Goal: Task Accomplishment & Management: Manage account settings

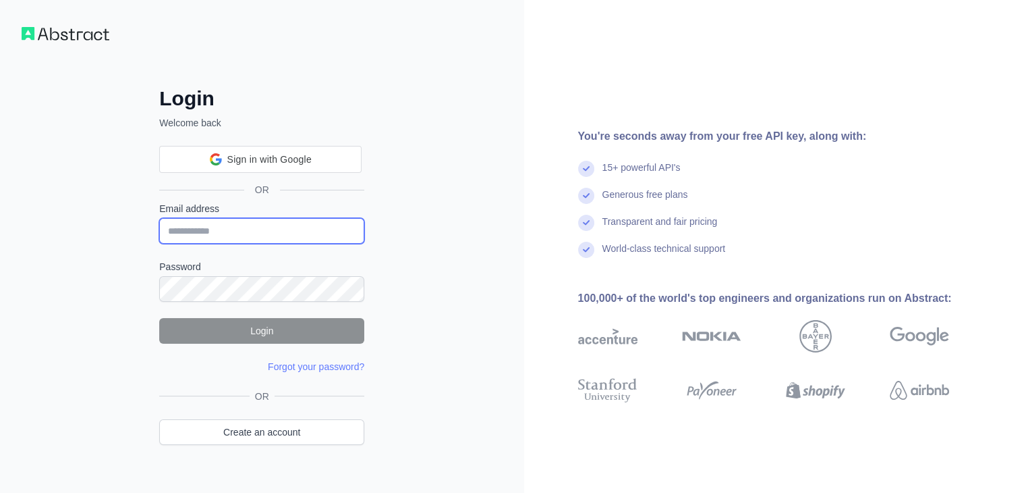
type input "**********"
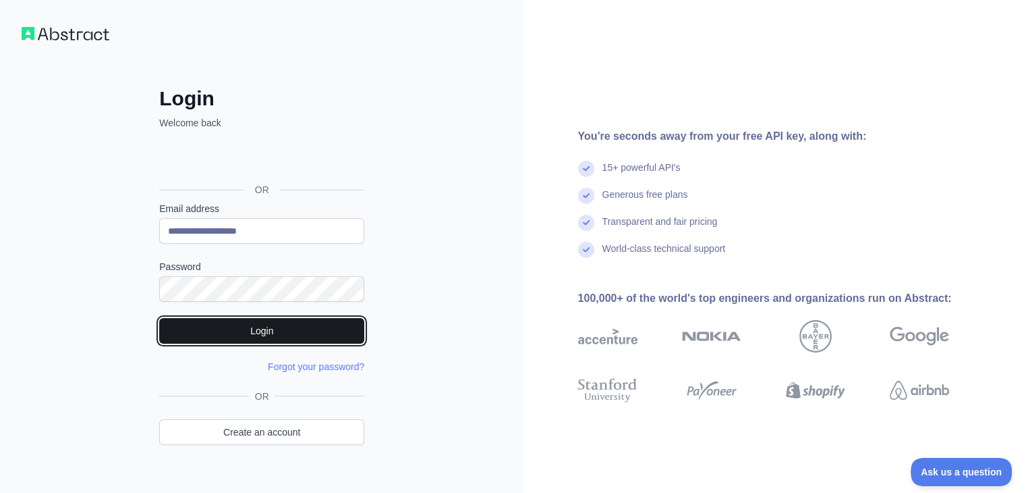
drag, startPoint x: 723, startPoint y: 15, endPoint x: 305, endPoint y: 332, distance: 524.5
click at [305, 332] on button "Login" at bounding box center [261, 331] width 205 height 26
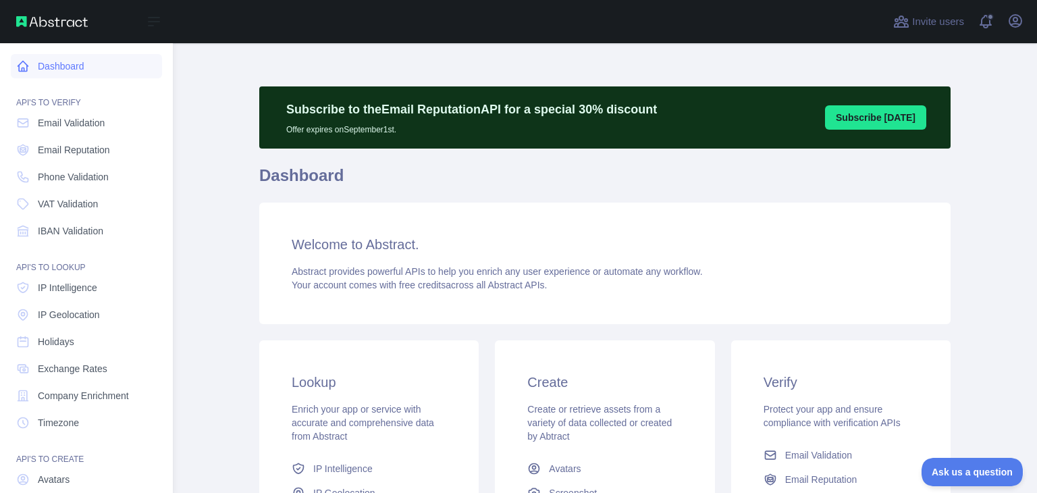
click at [93, 65] on link "Dashboard" at bounding box center [86, 66] width 151 height 24
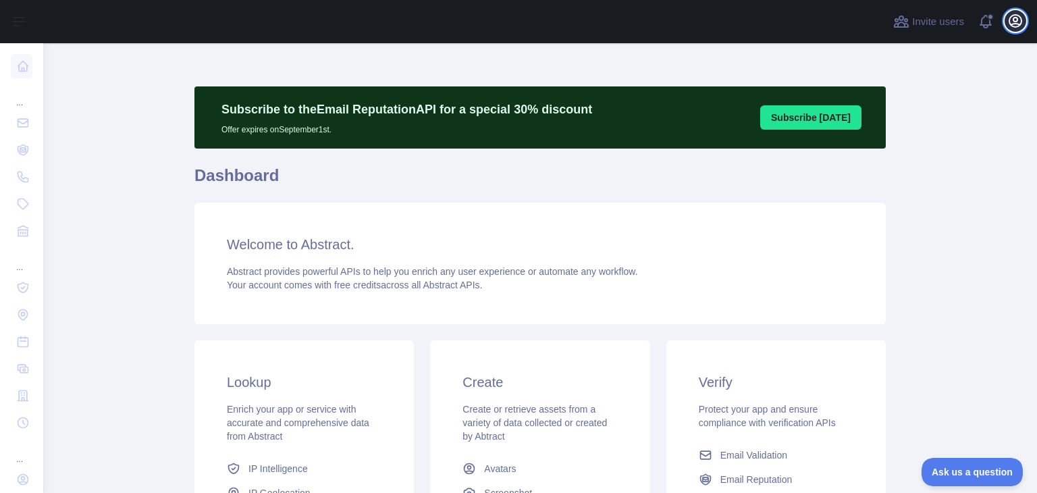
click at [1012, 25] on icon "button" at bounding box center [1015, 21] width 16 height 16
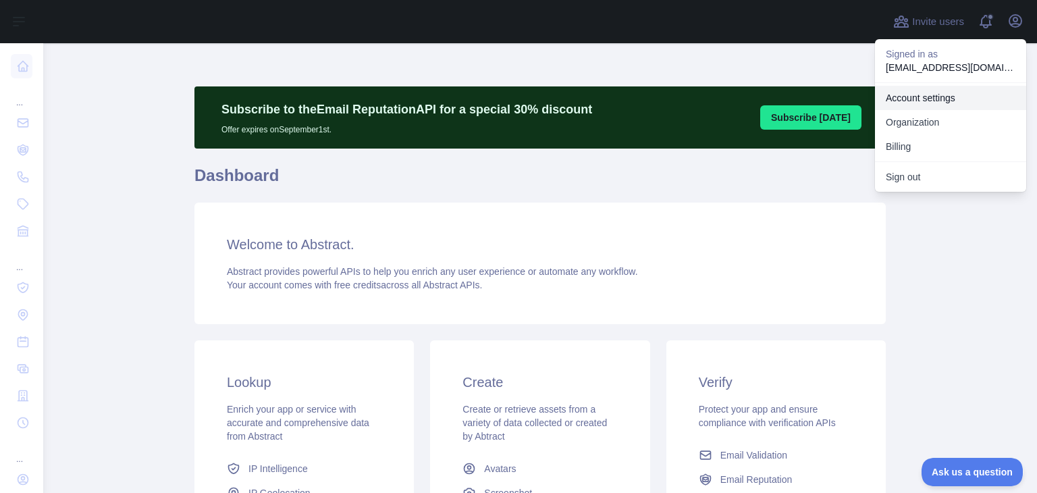
click at [951, 101] on link "Account settings" at bounding box center [950, 98] width 151 height 24
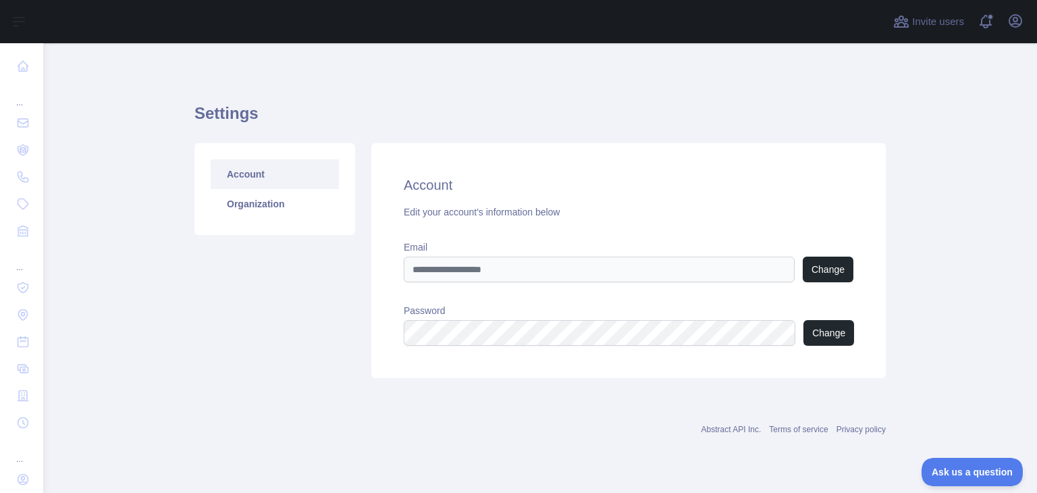
click at [1015, 32] on div "Open user menu" at bounding box center [1015, 22] width 22 height 24
click at [1015, 23] on icon "button" at bounding box center [1015, 21] width 12 height 12
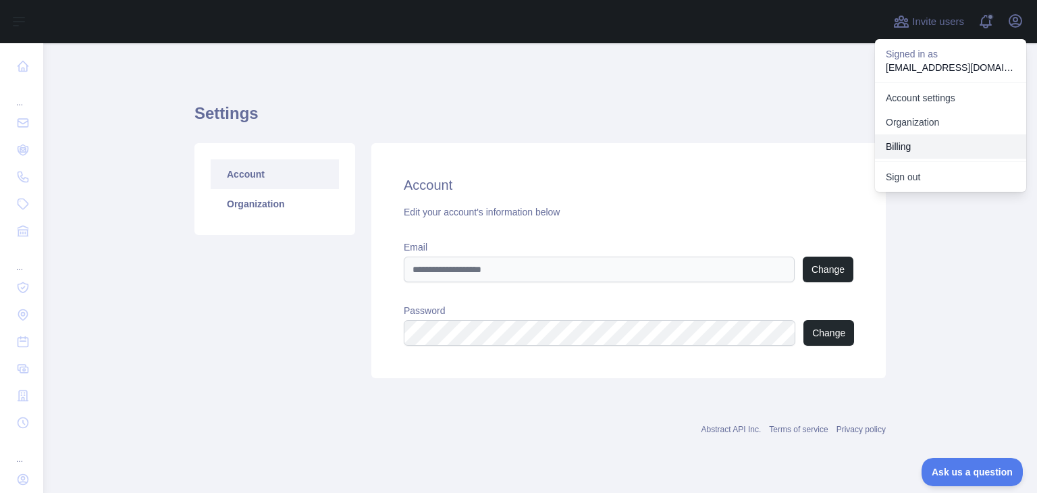
click at [937, 141] on button "Billing" at bounding box center [950, 146] width 151 height 24
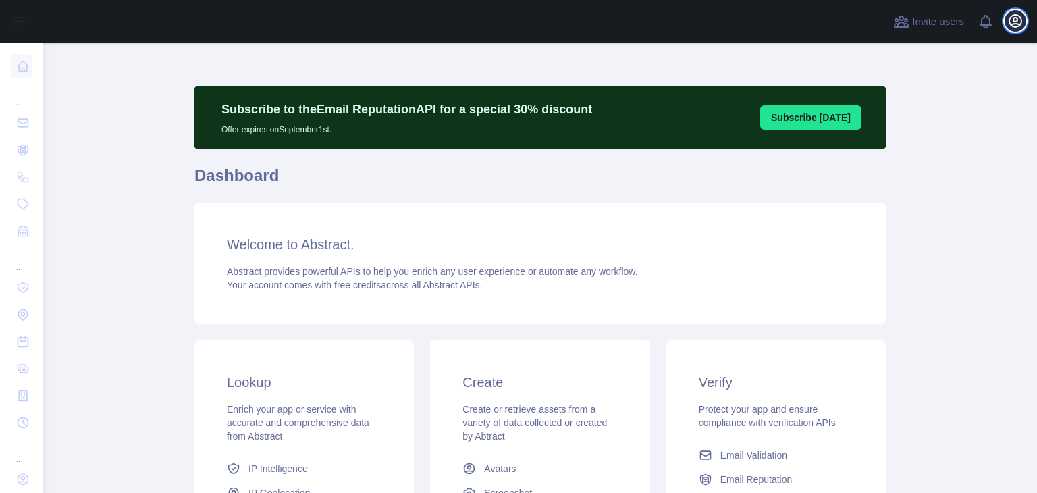
click at [1016, 17] on icon "button" at bounding box center [1015, 21] width 16 height 16
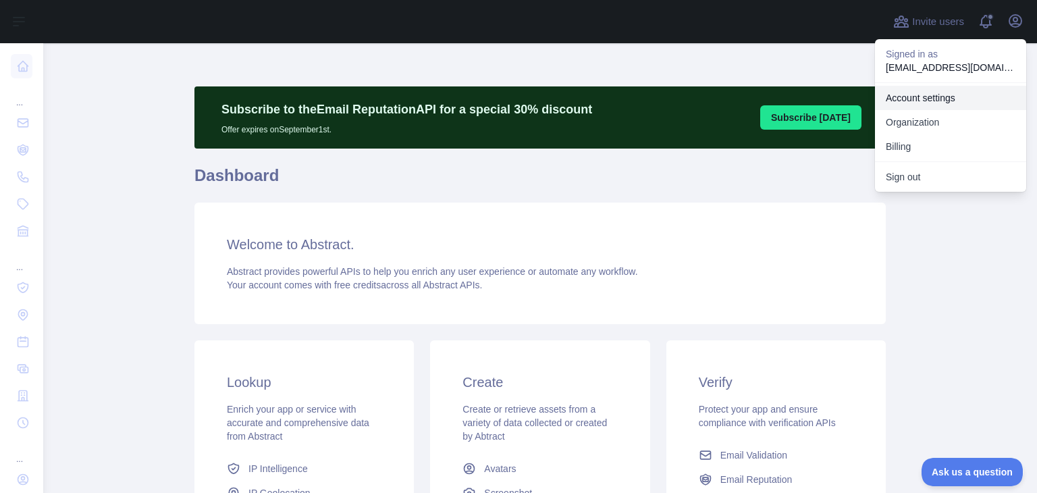
click at [960, 98] on link "Account settings" at bounding box center [950, 98] width 151 height 24
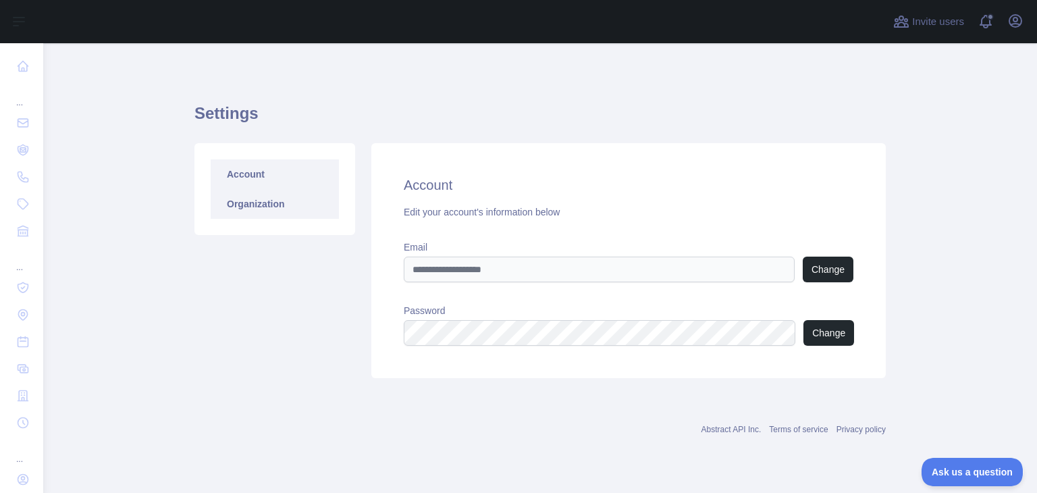
click at [285, 217] on link "Organization" at bounding box center [275, 204] width 128 height 30
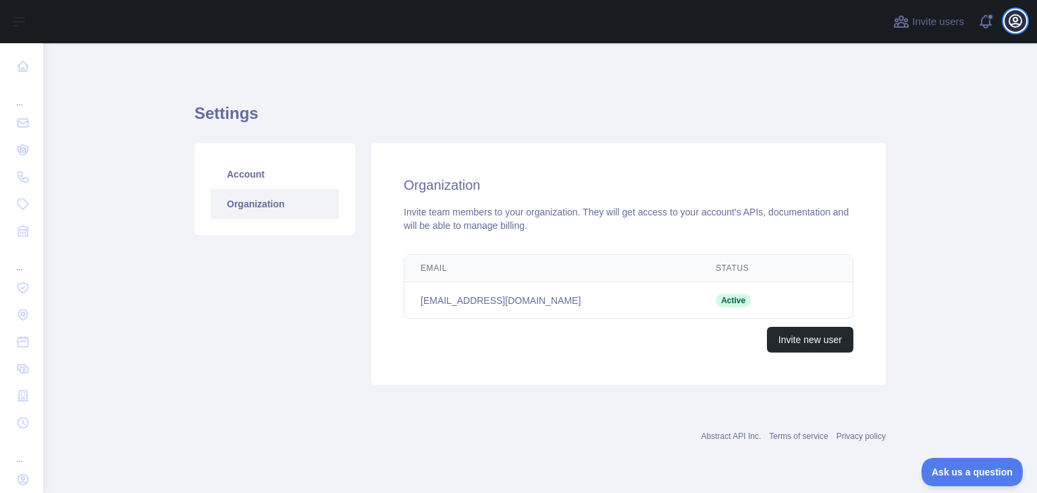
click at [1005, 22] on button "Open user menu" at bounding box center [1015, 21] width 22 height 22
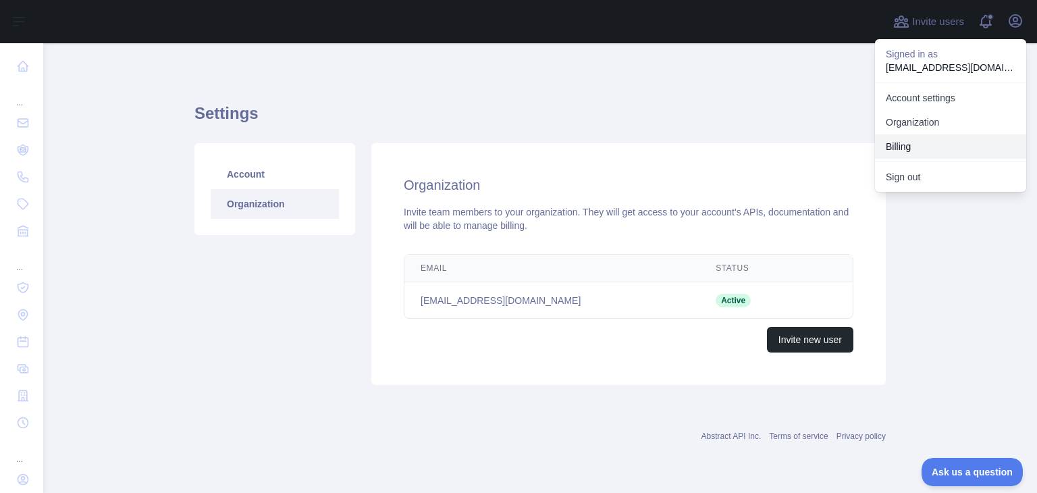
click at [935, 153] on button "Billing" at bounding box center [950, 146] width 151 height 24
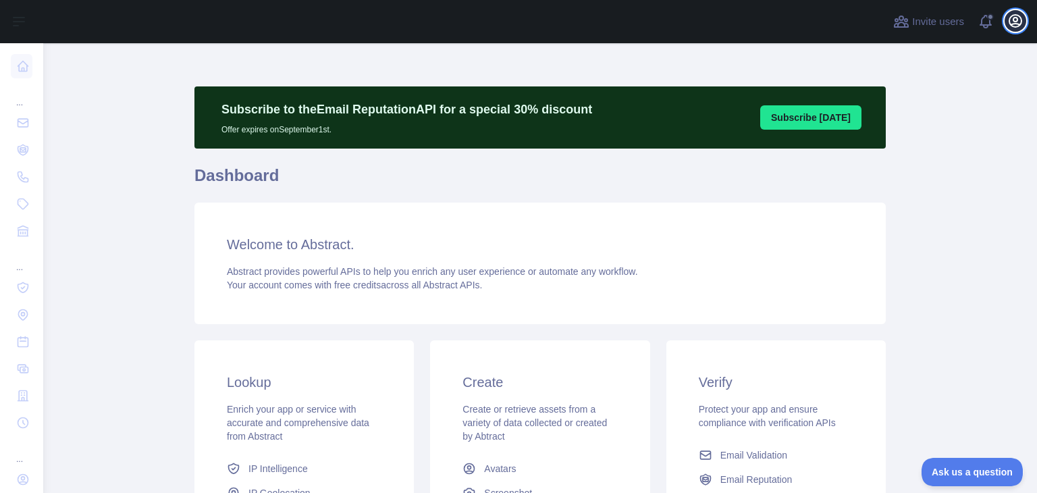
click at [1016, 17] on icon "button" at bounding box center [1015, 21] width 12 height 12
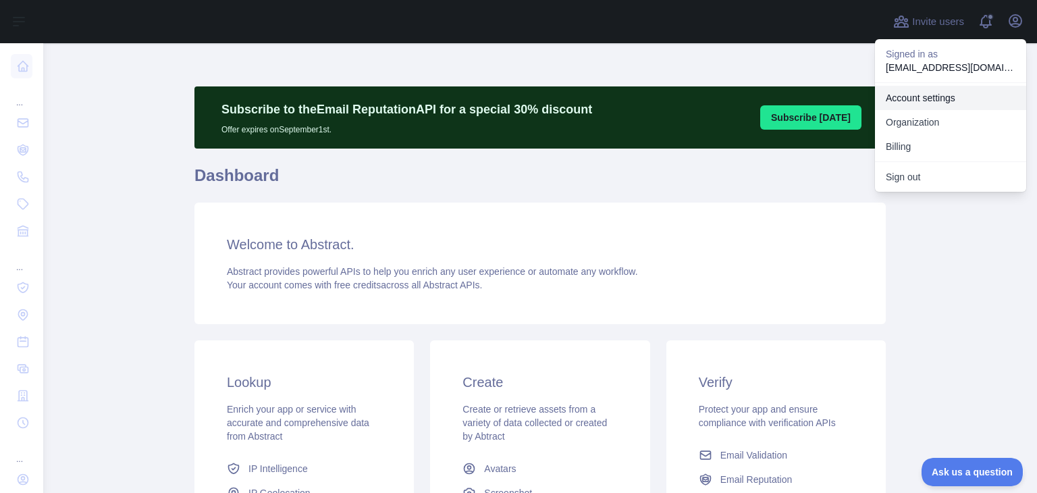
click at [947, 98] on link "Account settings" at bounding box center [950, 98] width 151 height 24
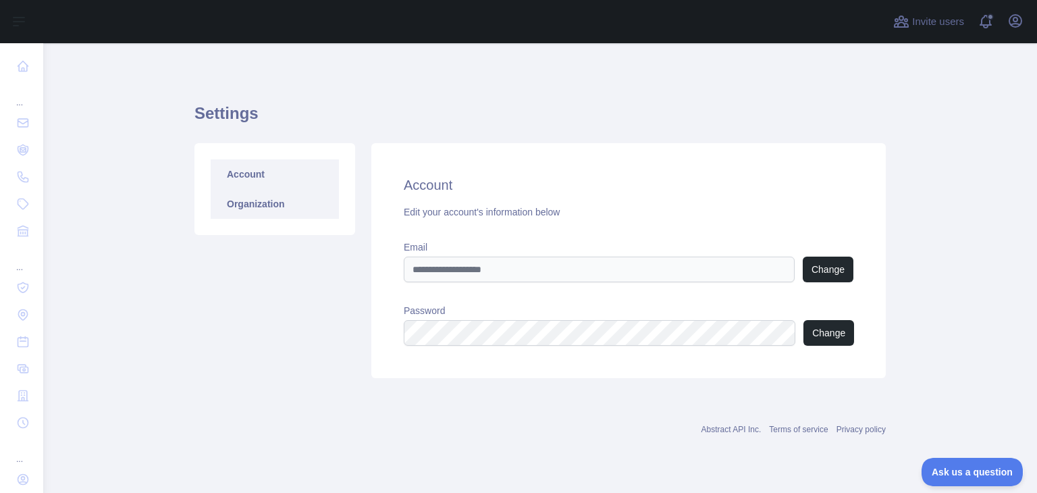
click at [283, 206] on link "Organization" at bounding box center [275, 204] width 128 height 30
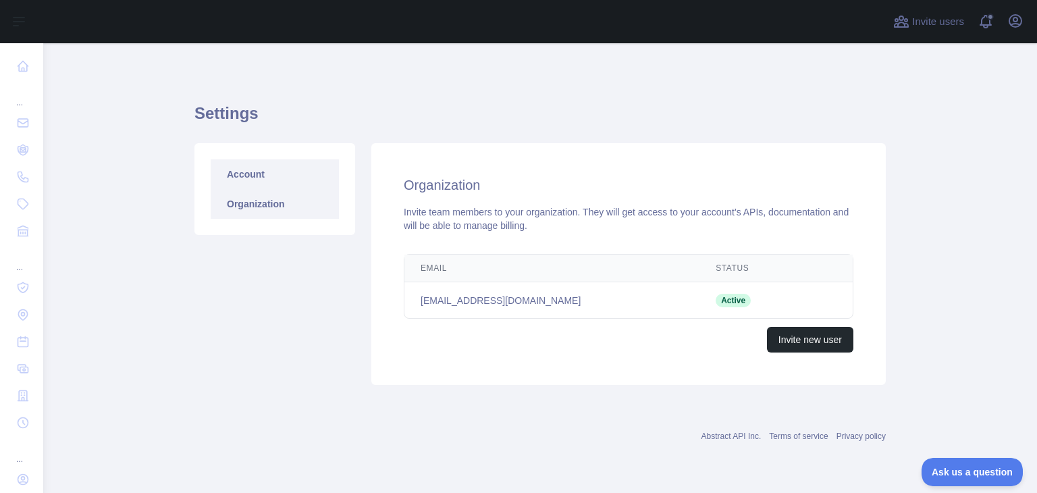
click at [281, 182] on link "Account" at bounding box center [275, 174] width 128 height 30
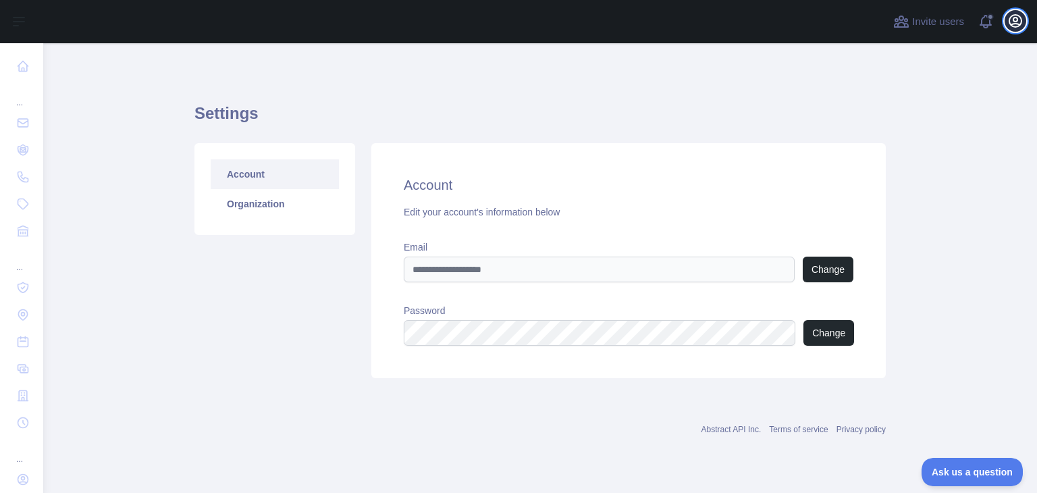
click at [1012, 24] on icon "button" at bounding box center [1015, 21] width 12 height 12
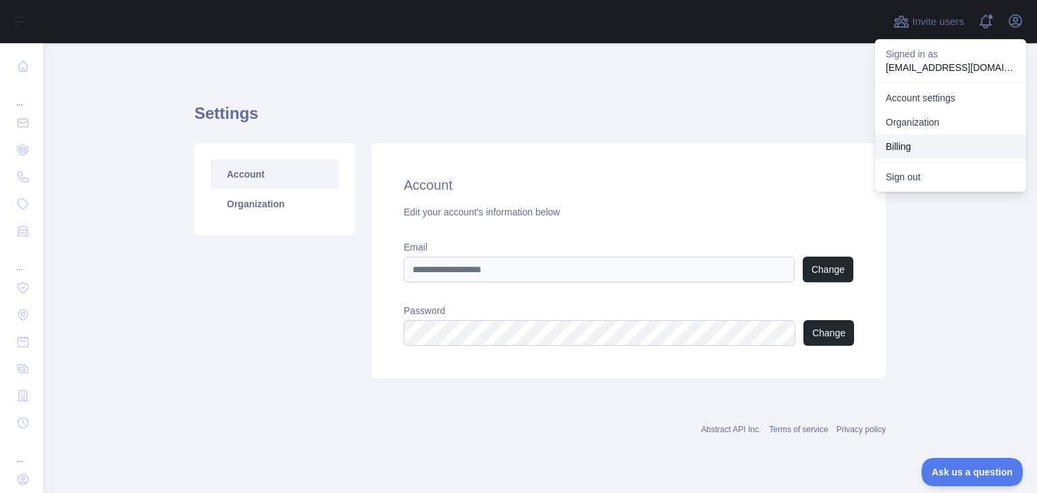
click at [951, 146] on button "Billing" at bounding box center [950, 146] width 151 height 24
